Goal: Information Seeking & Learning: Learn about a topic

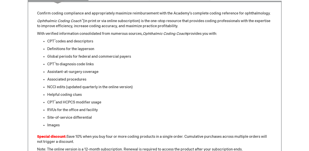
scroll to position [220, 0]
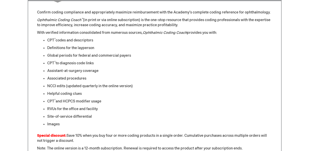
drag, startPoint x: 304, startPoint y: 52, endPoint x: 303, endPoint y: 56, distance: 4.0
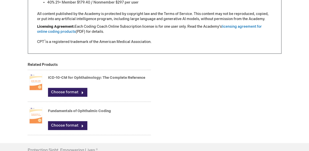
scroll to position [534, 0]
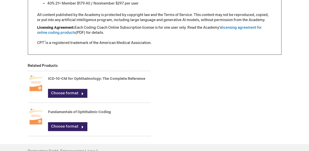
click at [82, 111] on link "Fundamentals of Ophthalmic Coding" at bounding box center [79, 112] width 63 height 4
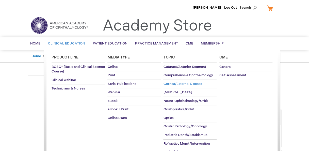
click at [177, 82] on span "Cornea/External Disease" at bounding box center [182, 84] width 39 height 4
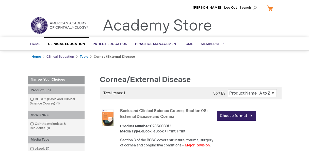
click at [56, 56] on link "Clinical Education" at bounding box center [60, 57] width 28 height 4
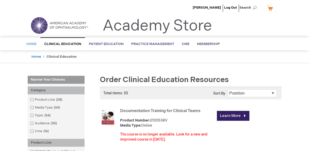
click at [36, 44] on span "Home" at bounding box center [31, 44] width 10 height 4
